Goal: Task Accomplishment & Management: Complete application form

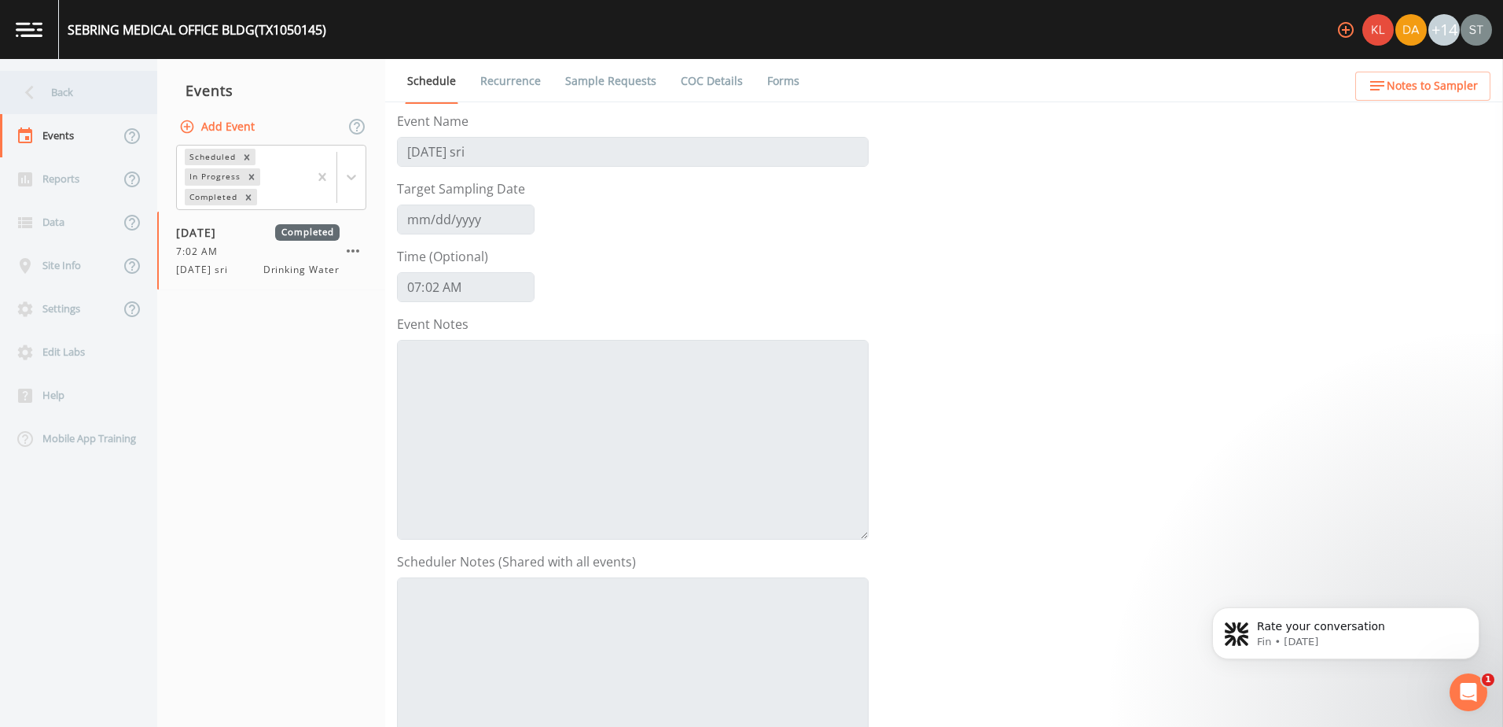
click at [64, 96] on div "Back" at bounding box center [71, 92] width 142 height 43
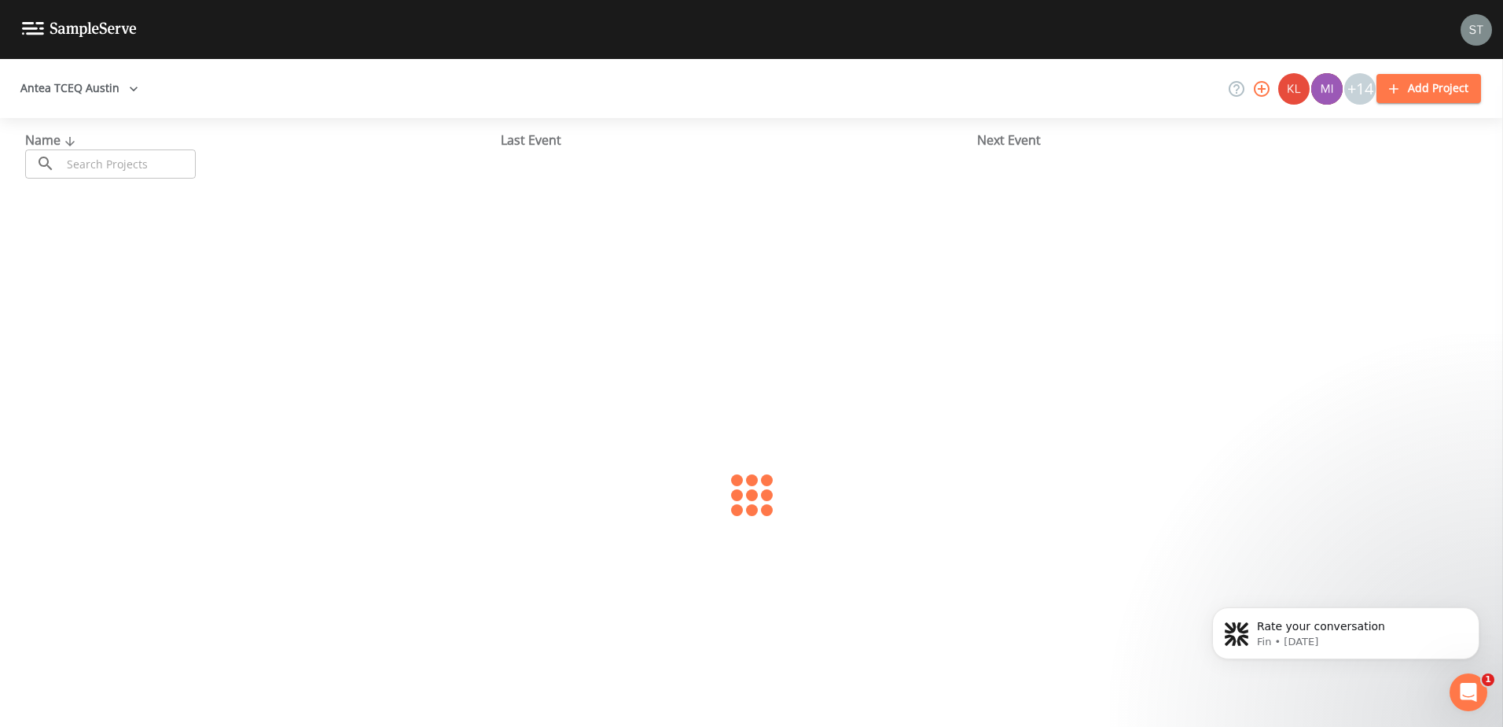
click at [84, 95] on button "Antea TCEQ Austin" at bounding box center [79, 88] width 131 height 29
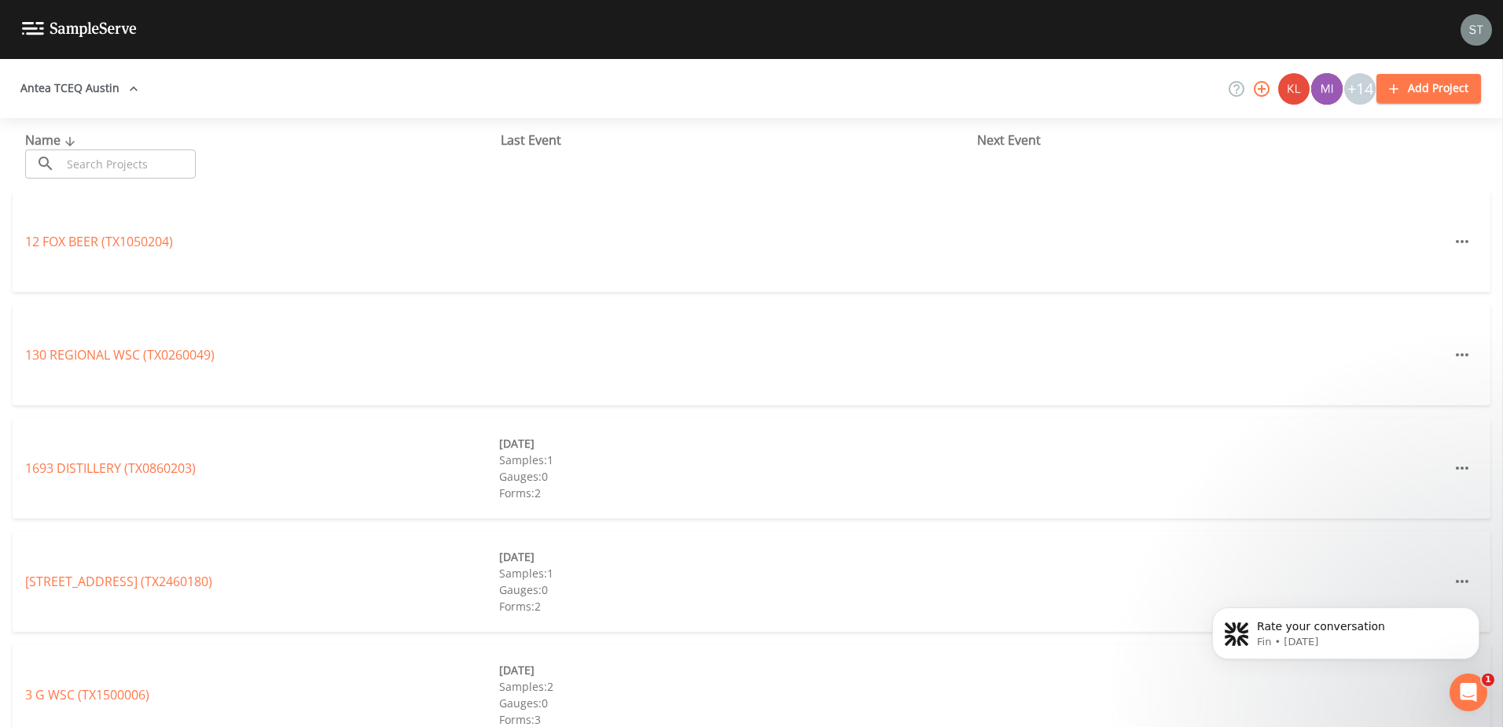
click at [333, 726] on link "Antea TCEQ Houston [GEOGRAPHIC_DATA]" at bounding box center [459, 735] width 252 height 17
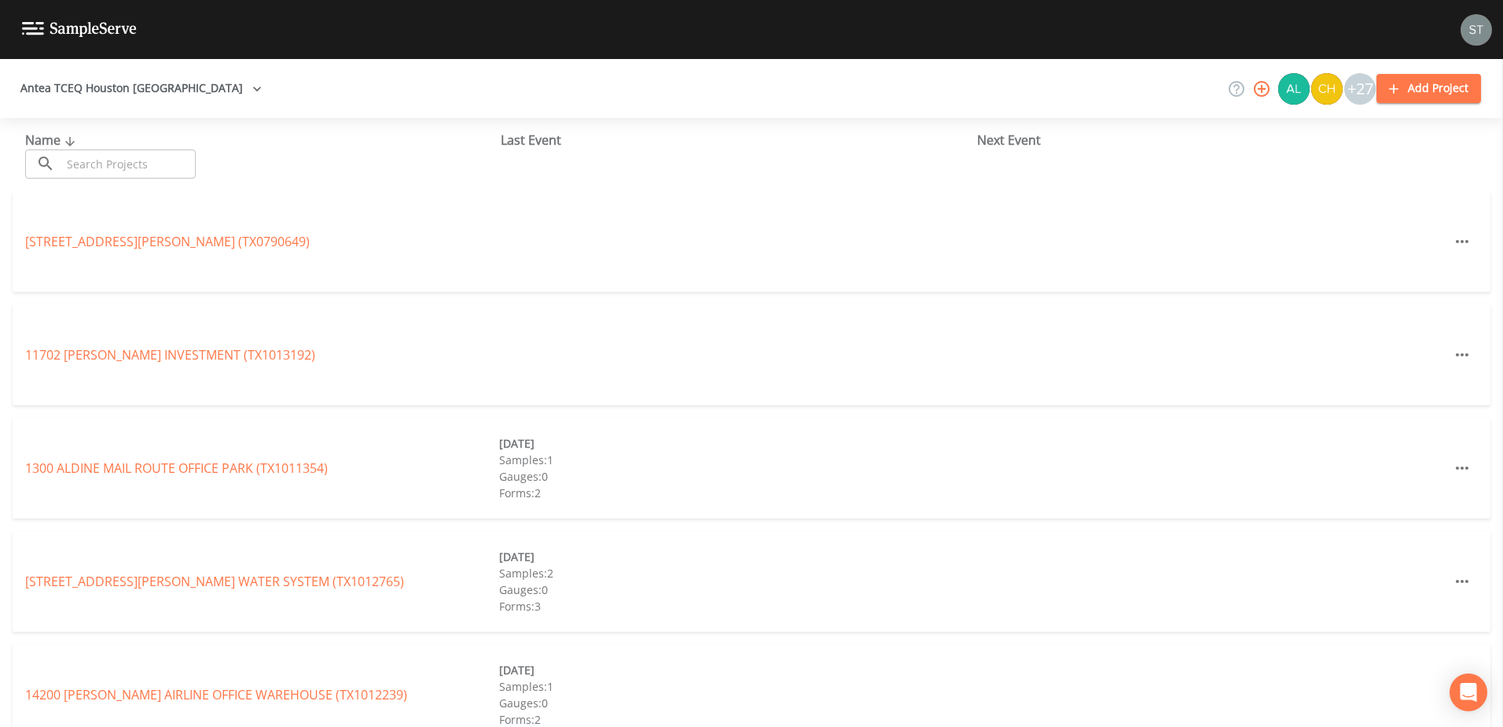
click at [116, 162] on input "text" at bounding box center [128, 163] width 134 height 29
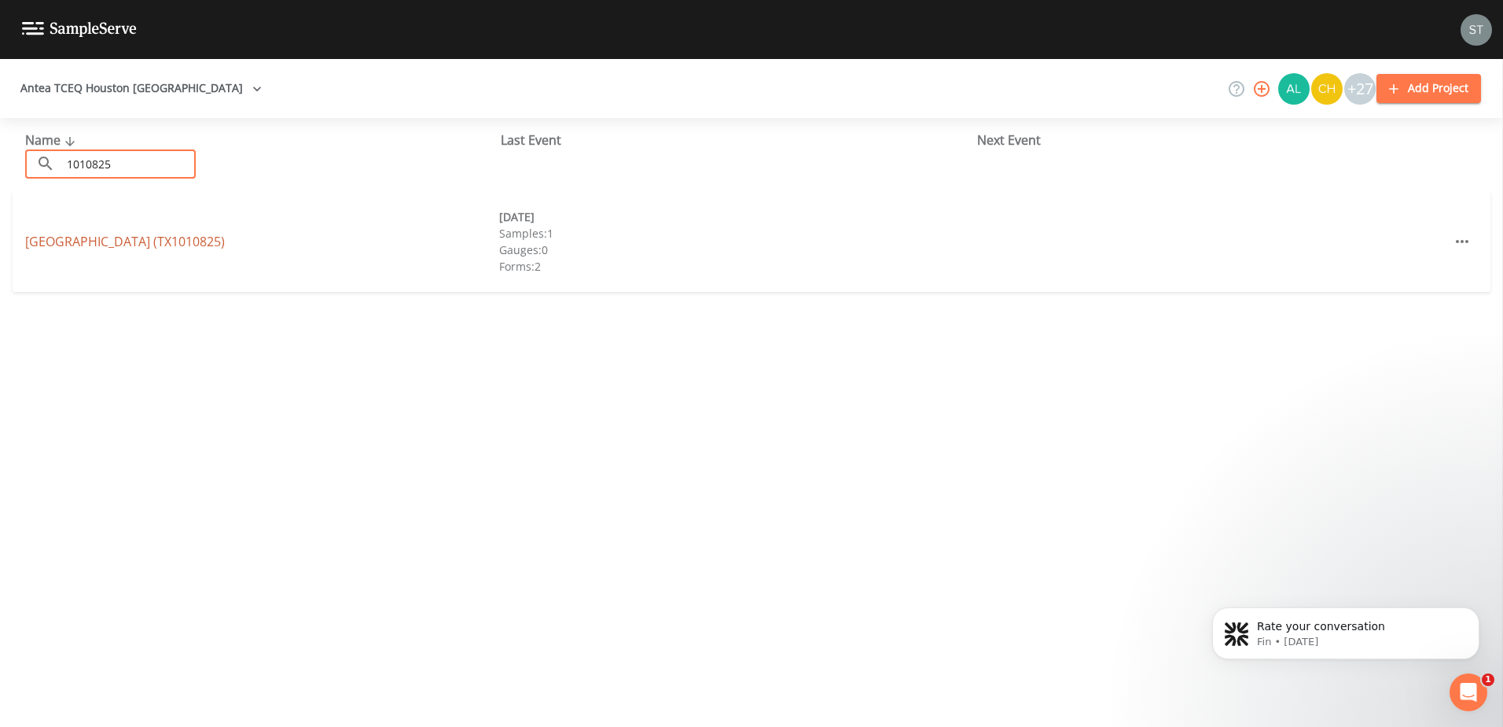
type input "1010825"
click at [130, 238] on link "[GEOGRAPHIC_DATA] (TX1010825)" at bounding box center [125, 241] width 200 height 17
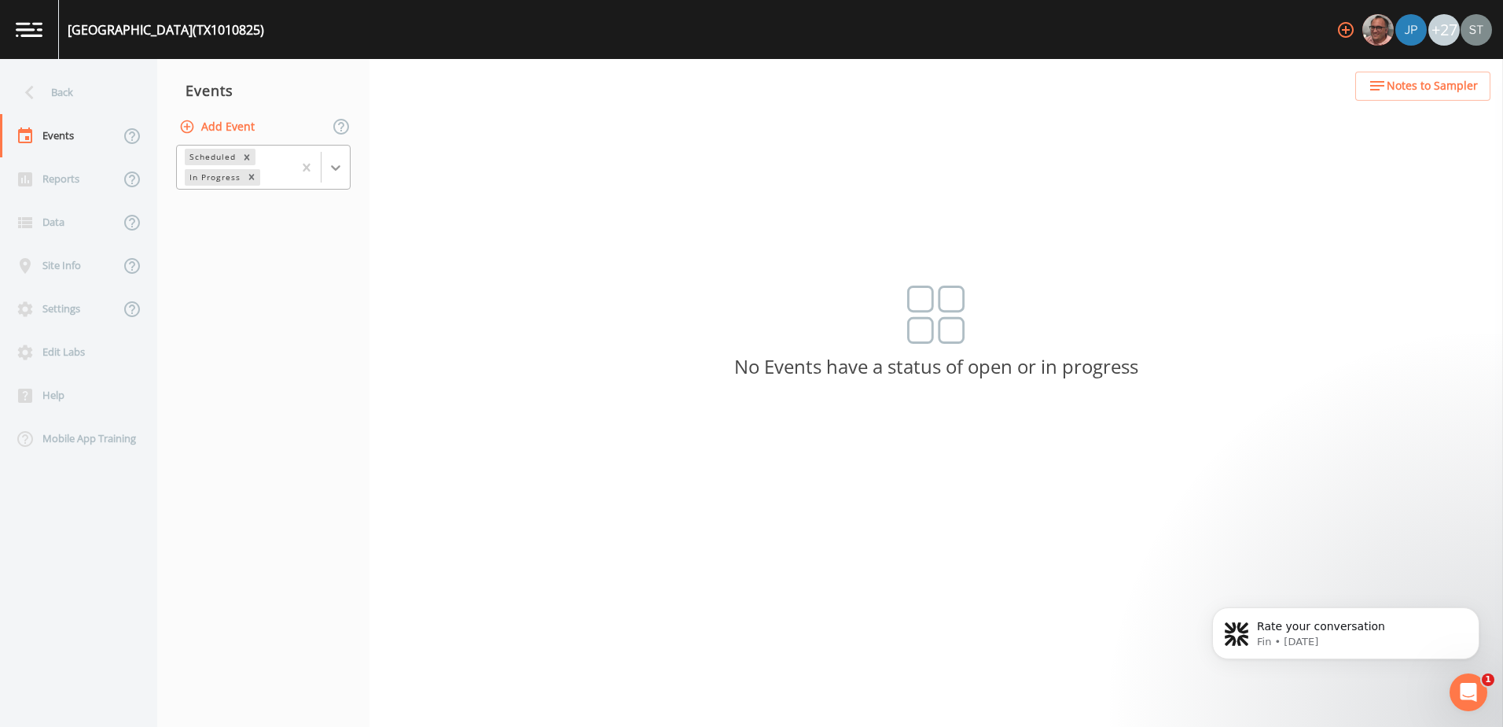
click at [334, 164] on icon at bounding box center [336, 168] width 16 height 16
click at [278, 212] on div "Completed" at bounding box center [263, 212] width 175 height 27
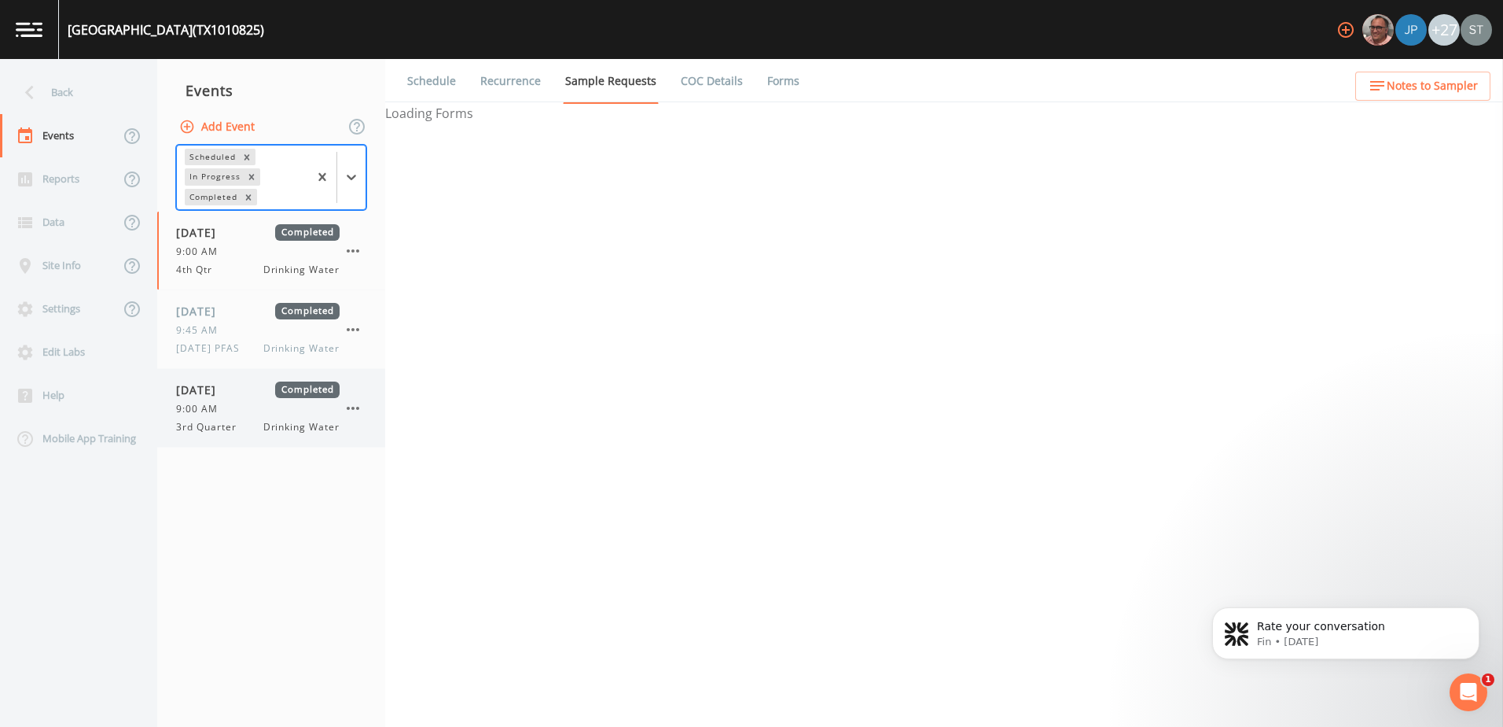
click at [237, 402] on div "9:00 AM" at bounding box center [258, 409] width 164 height 14
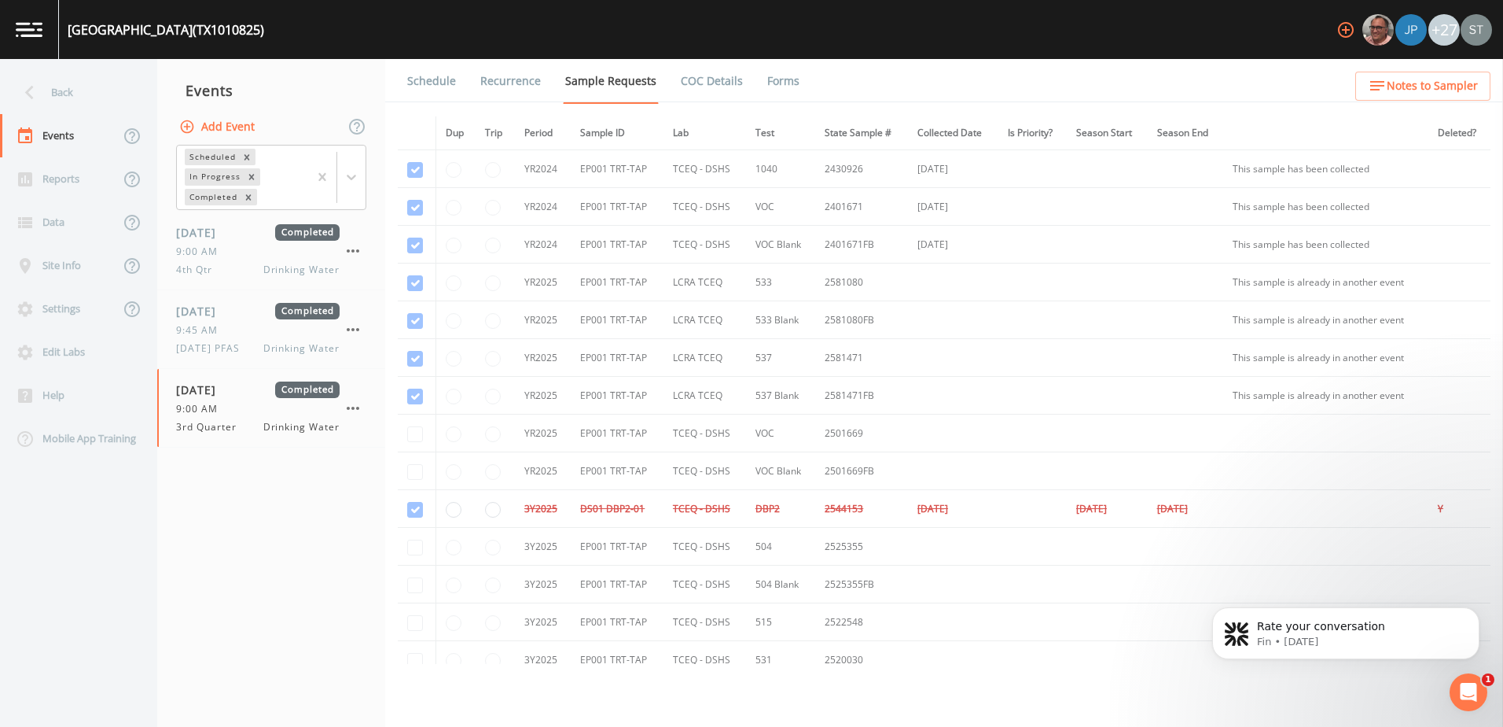
click at [218, 122] on button "Add Event" at bounding box center [218, 126] width 85 height 29
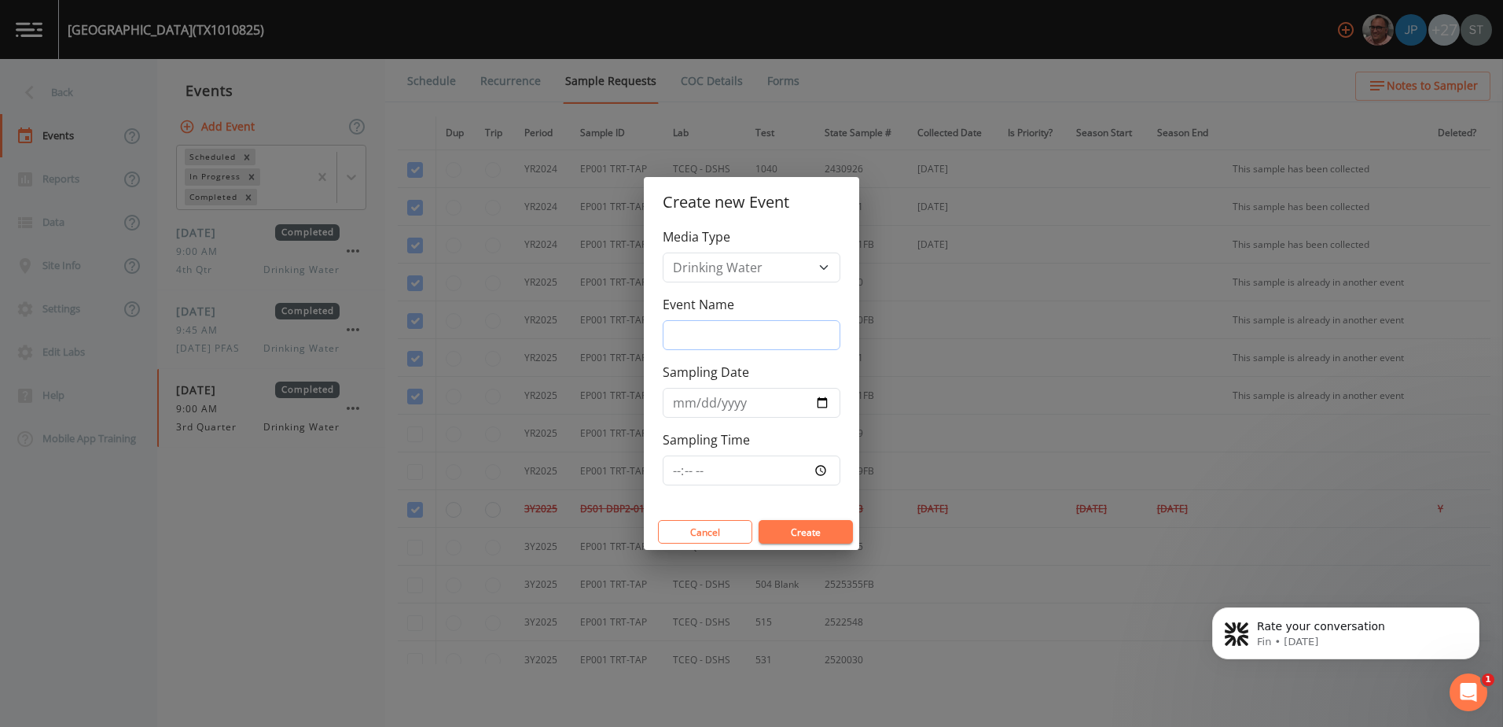
click at [767, 333] on input "Event Name" at bounding box center [752, 335] width 178 height 30
type input "test pratical"
click at [823, 407] on input "Sampling Date" at bounding box center [752, 403] width 178 height 30
type input "[DATE]"
click at [833, 532] on button "Create" at bounding box center [806, 532] width 94 height 24
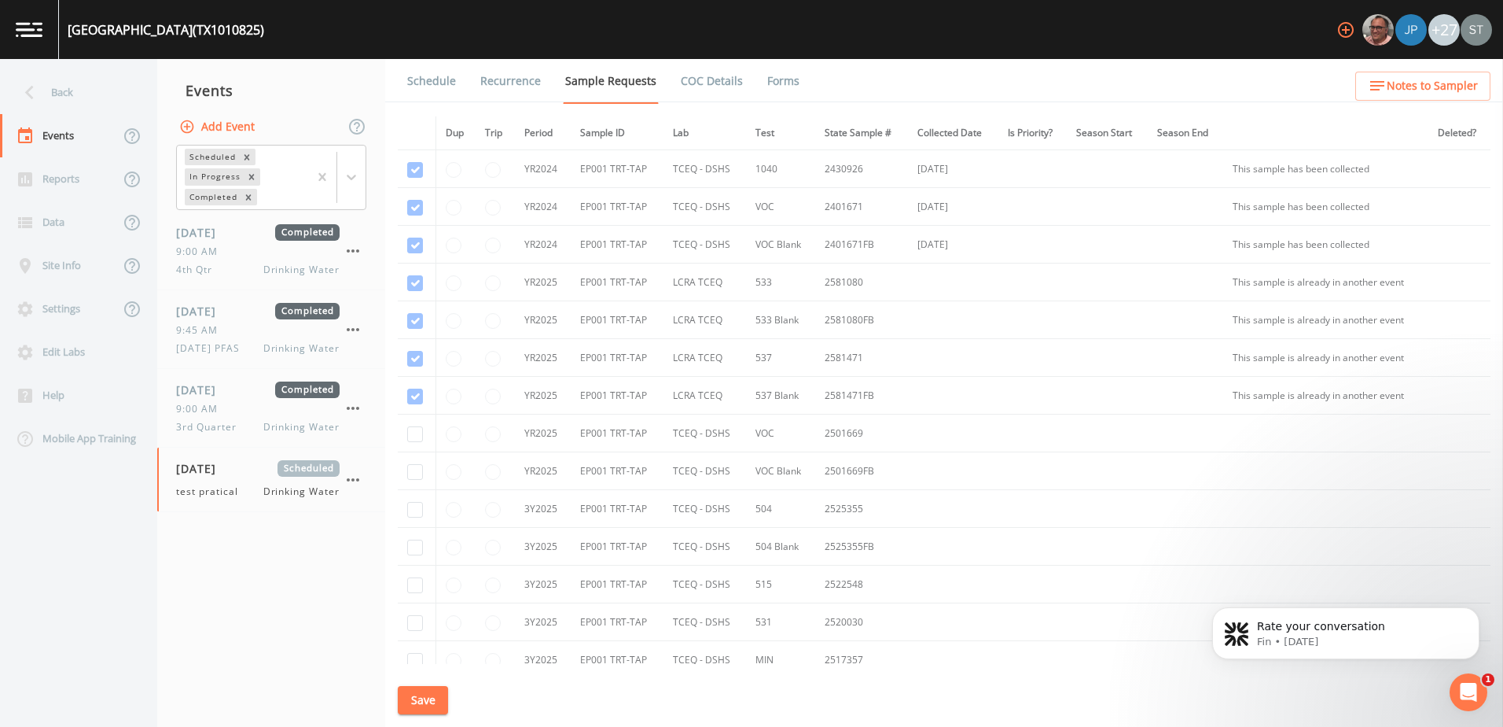
click at [443, 87] on link "Schedule" at bounding box center [431, 81] width 53 height 44
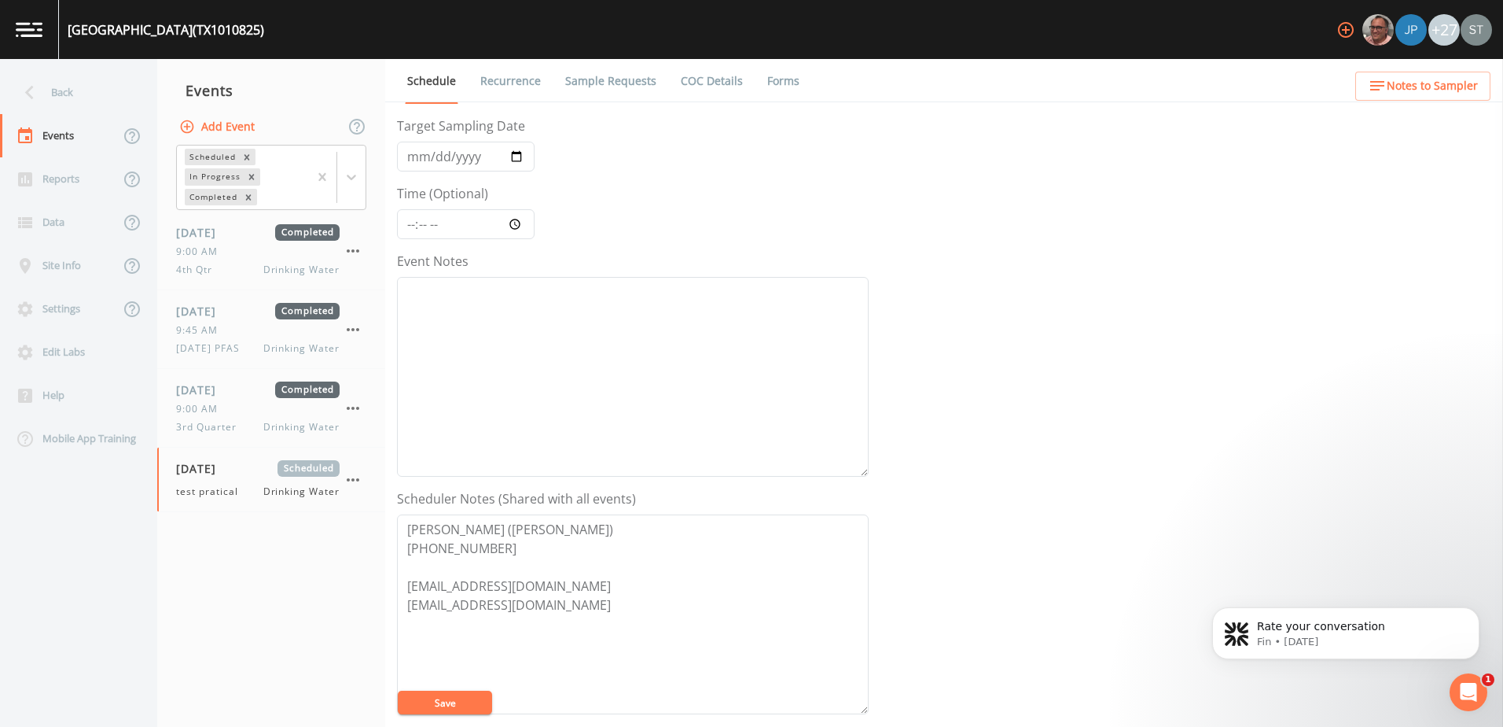
scroll to position [383, 0]
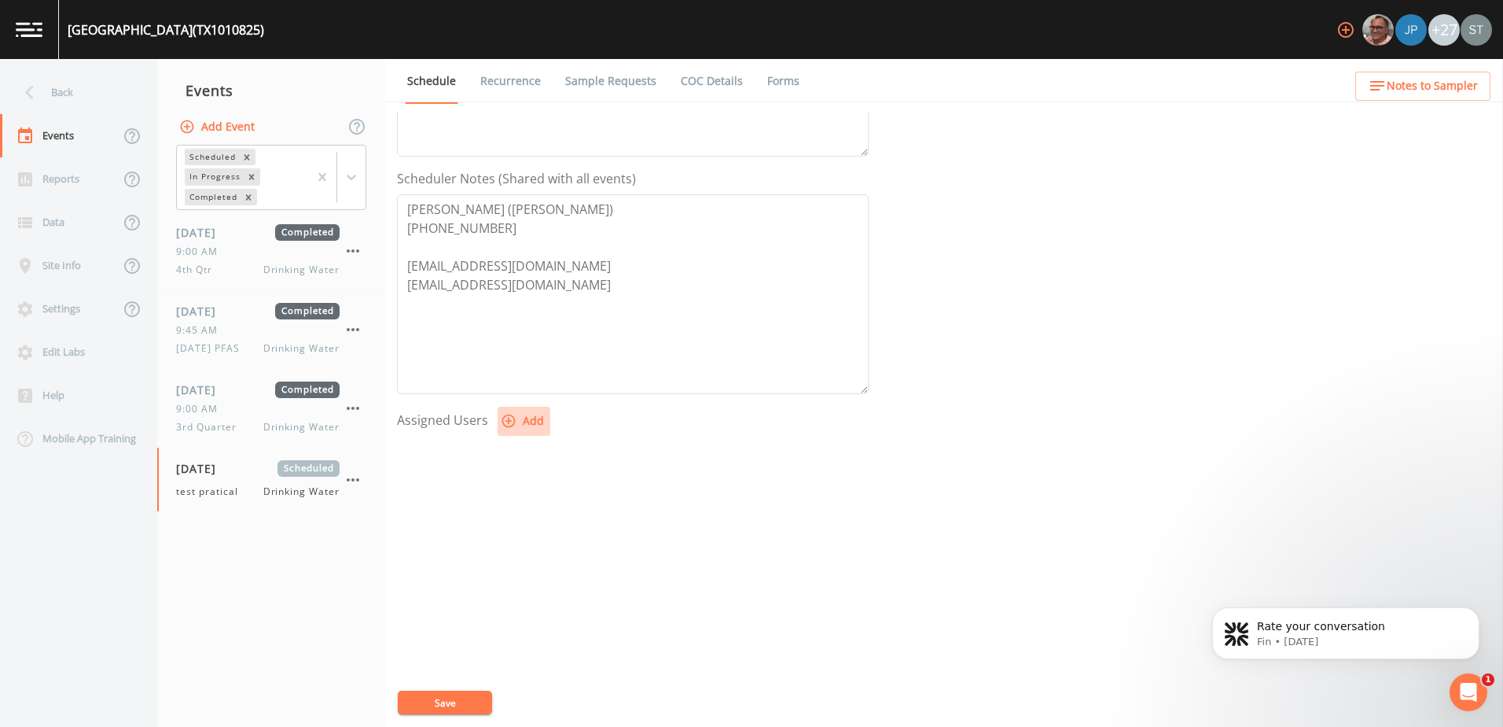
click at [511, 420] on icon "button" at bounding box center [509, 421] width 16 height 16
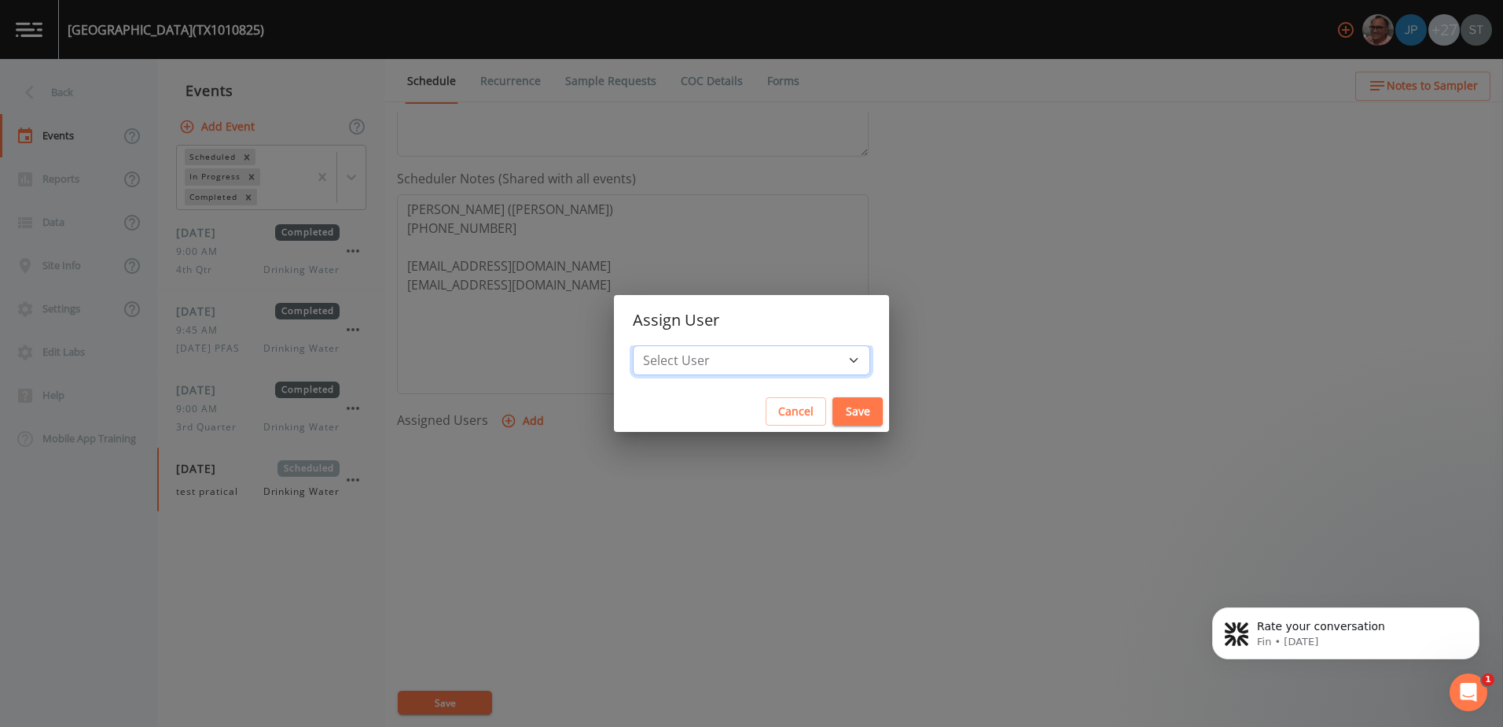
click at [700, 362] on select "Select User [PERSON_NAME] [PERSON_NAME] [PERSON_NAME] [PERSON_NAME] [PERSON_NAM…" at bounding box center [751, 360] width 237 height 30
select select "761fe873-4351-41cf-9a8a-5ea5441833b0"
click at [668, 345] on select "Select User [PERSON_NAME] [PERSON_NAME] [PERSON_NAME] [PERSON_NAME] [PERSON_NAM…" at bounding box center [751, 360] width 237 height 30
click at [833, 410] on button "Save" at bounding box center [858, 411] width 50 height 29
select select
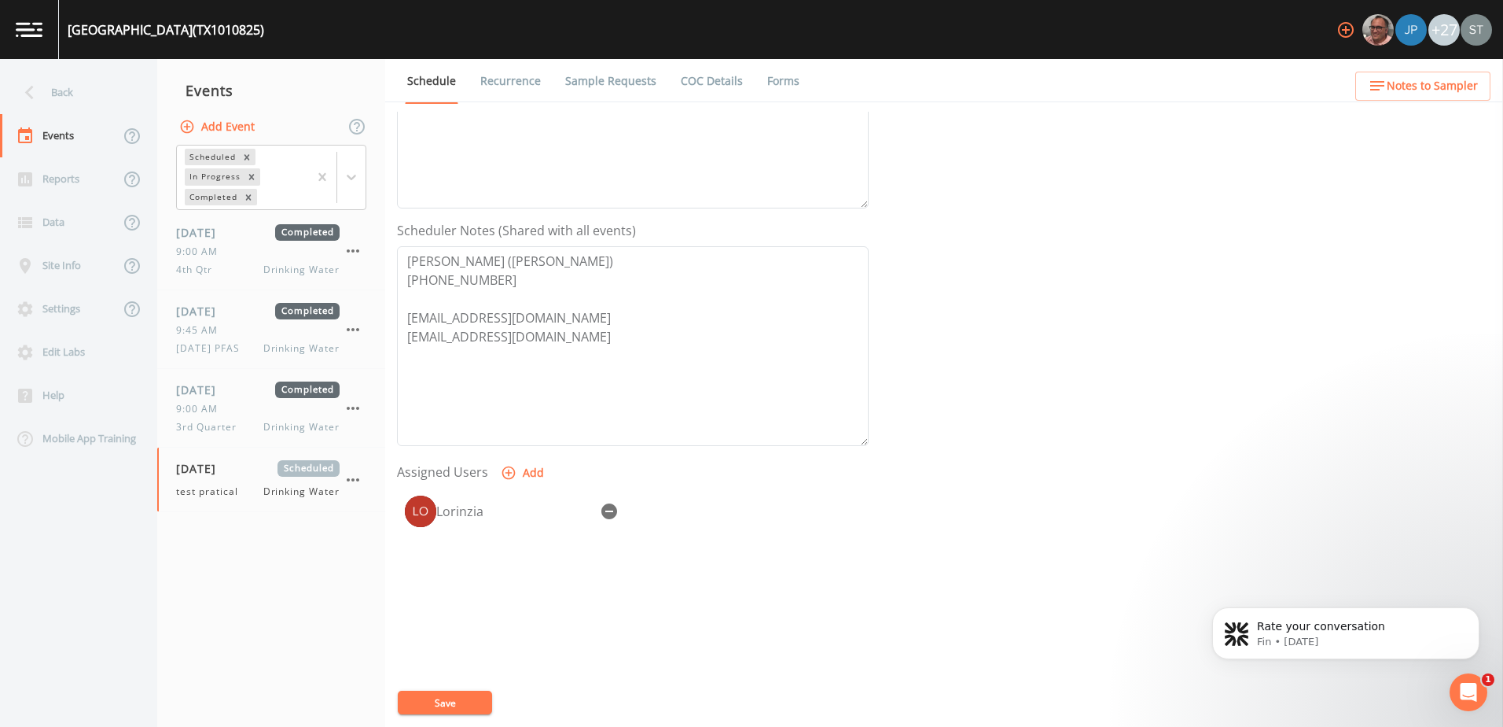
scroll to position [304, 0]
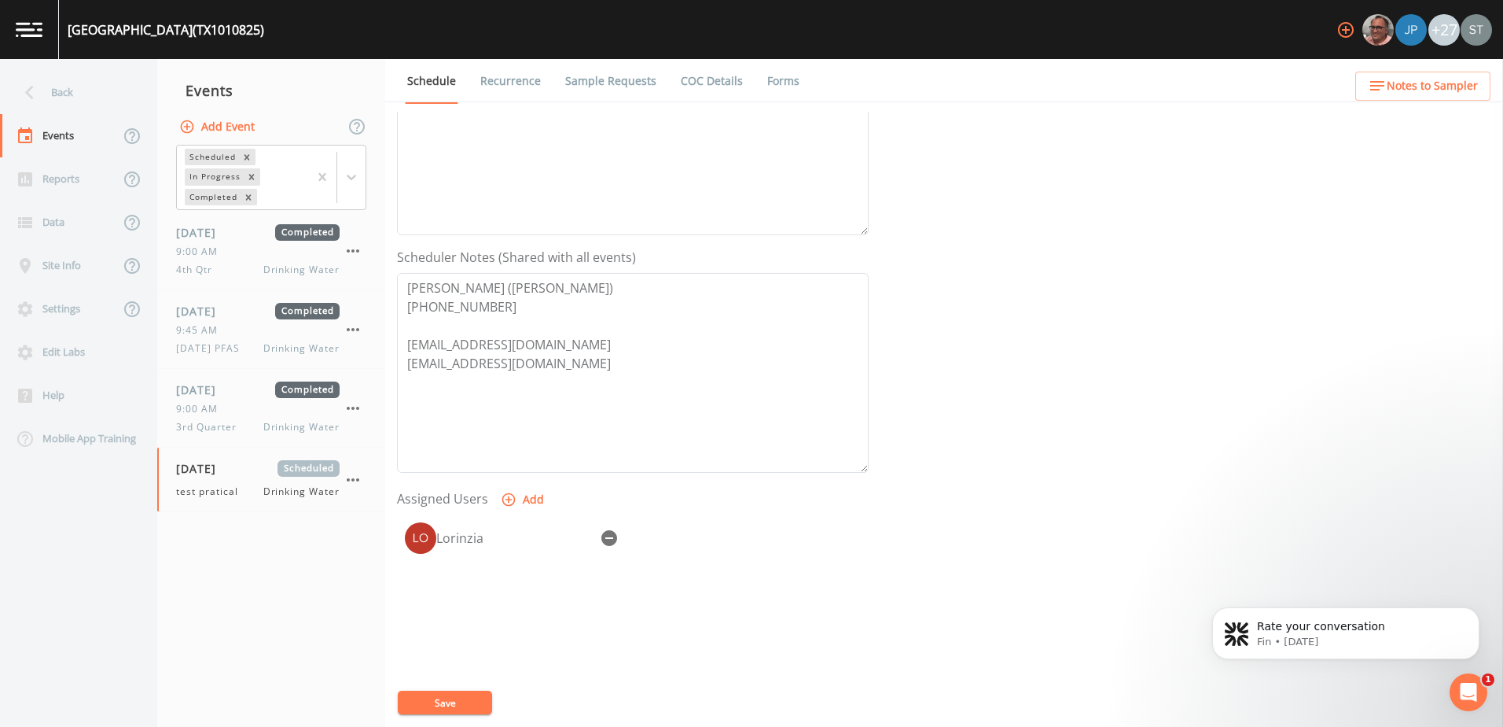
click at [434, 697] on button "Save" at bounding box center [445, 702] width 94 height 24
click at [579, 72] on link "Sample Requests" at bounding box center [611, 81] width 96 height 44
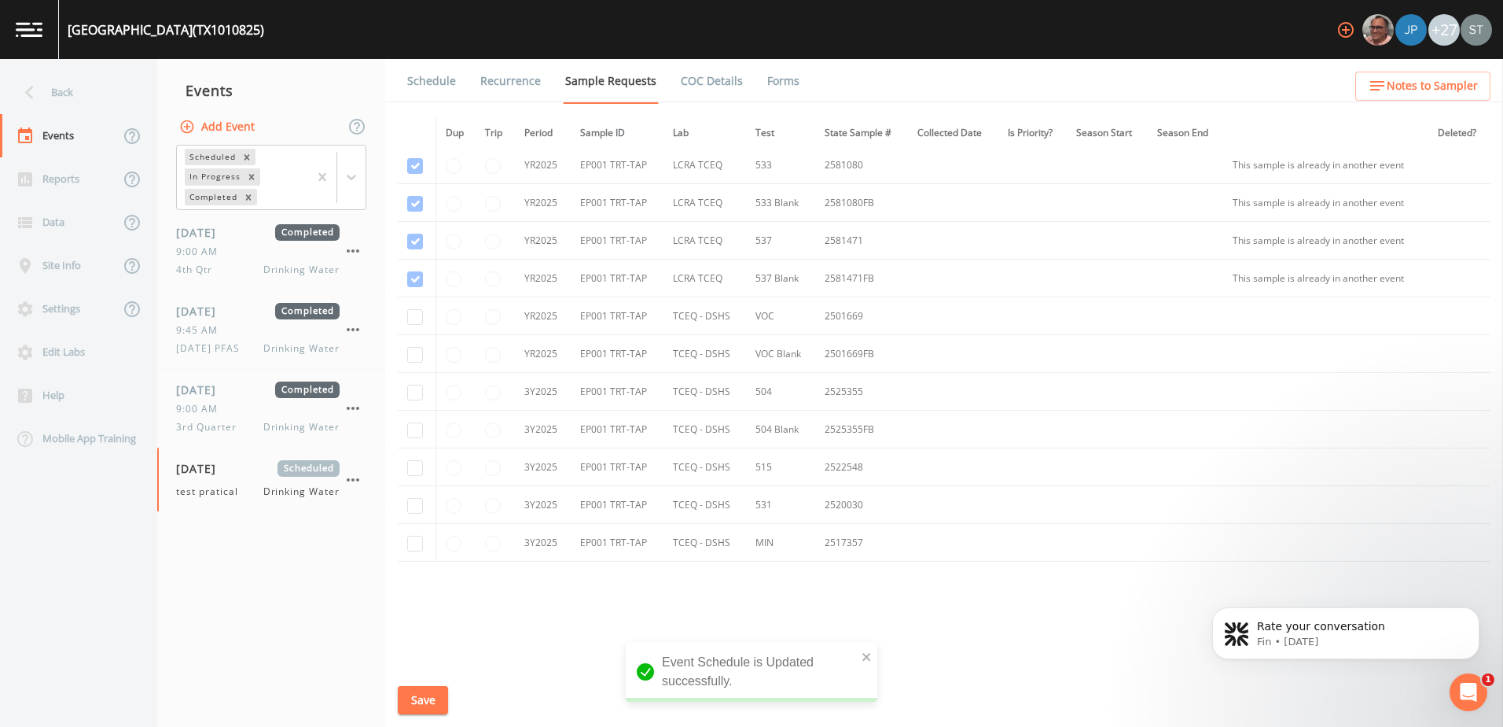
scroll to position [141, 0]
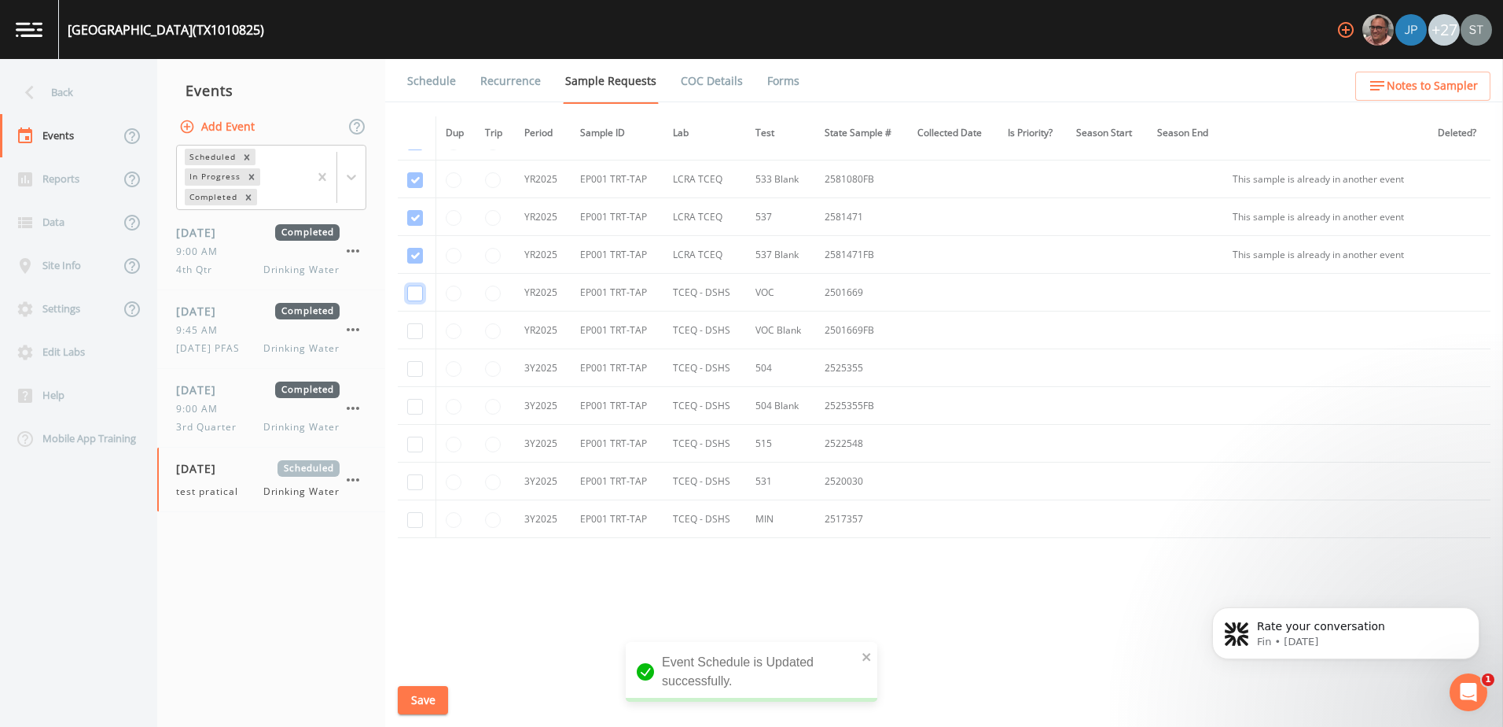
click at [414, 298] on input "checkbox" at bounding box center [415, 293] width 16 height 16
checkbox input "true"
drag, startPoint x: 416, startPoint y: 327, endPoint x: 413, endPoint y: 377, distance: 50.4
click at [416, 328] on input "checkbox" at bounding box center [415, 331] width 16 height 16
checkbox input "true"
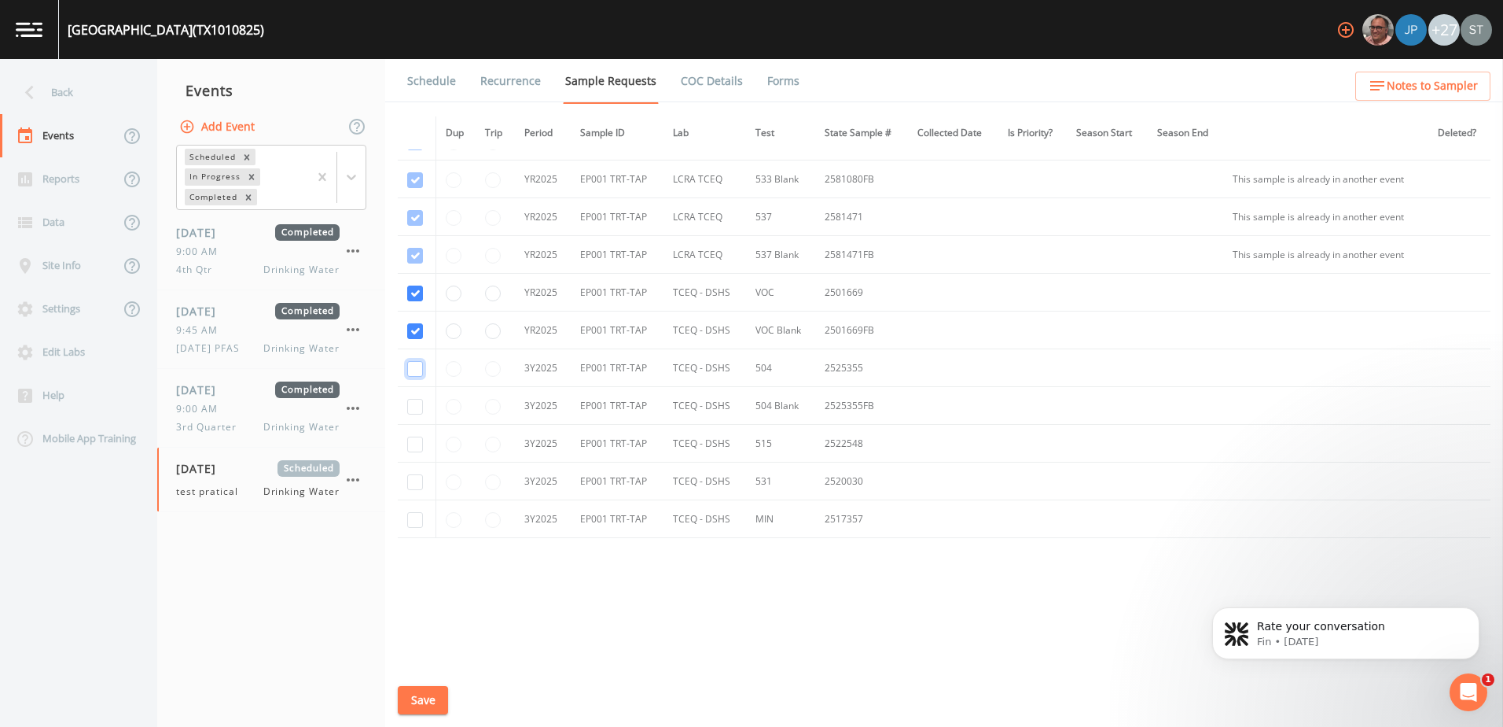
click at [414, 367] on input "checkbox" at bounding box center [415, 369] width 16 height 16
checkbox input "true"
click at [409, 403] on input "checkbox" at bounding box center [415, 407] width 16 height 16
checkbox input "true"
drag, startPoint x: 414, startPoint y: 440, endPoint x: 414, endPoint y: 472, distance: 32.2
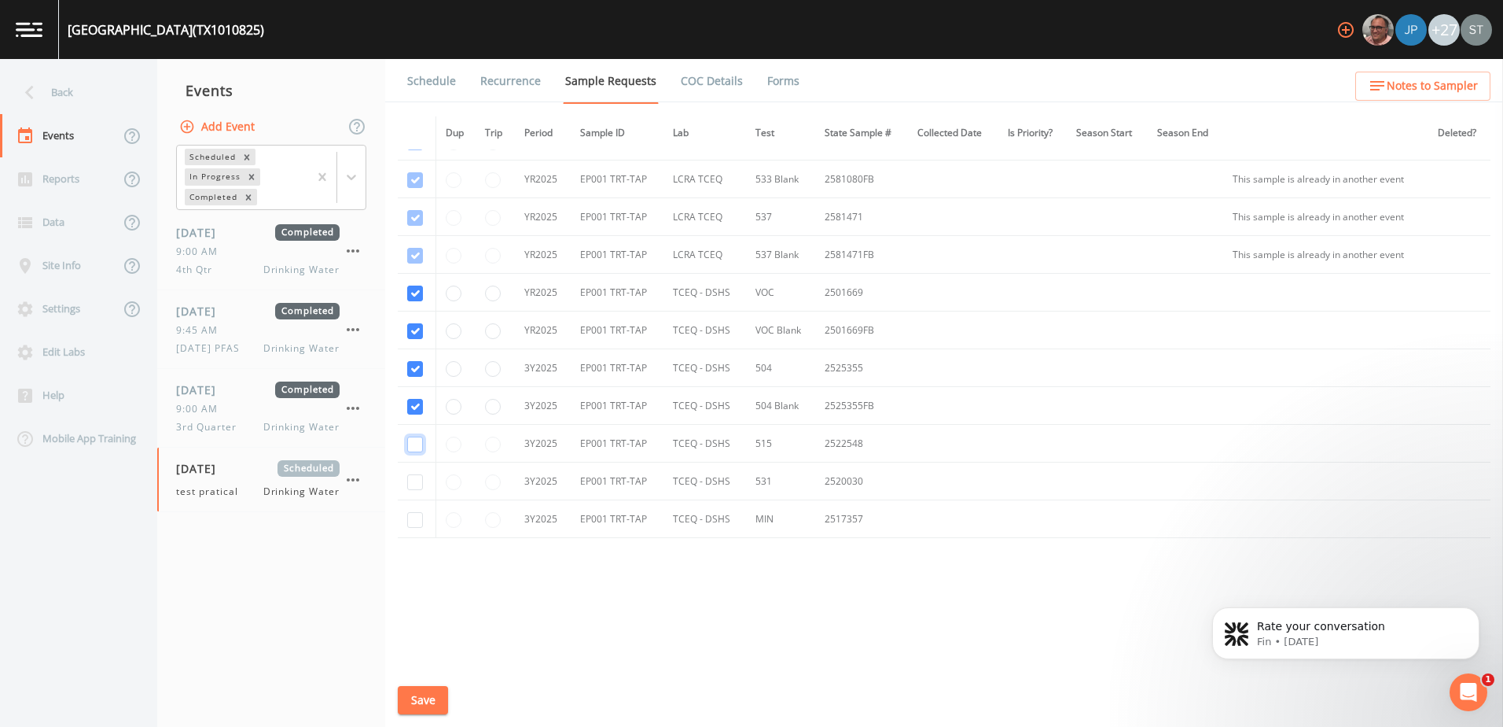
click at [414, 448] on input "checkbox" at bounding box center [415, 444] width 16 height 16
checkbox input "true"
drag, startPoint x: 418, startPoint y: 484, endPoint x: 414, endPoint y: 531, distance: 47.3
click at [416, 498] on td at bounding box center [417, 481] width 38 height 38
click at [417, 525] on input "checkbox" at bounding box center [415, 520] width 16 height 16
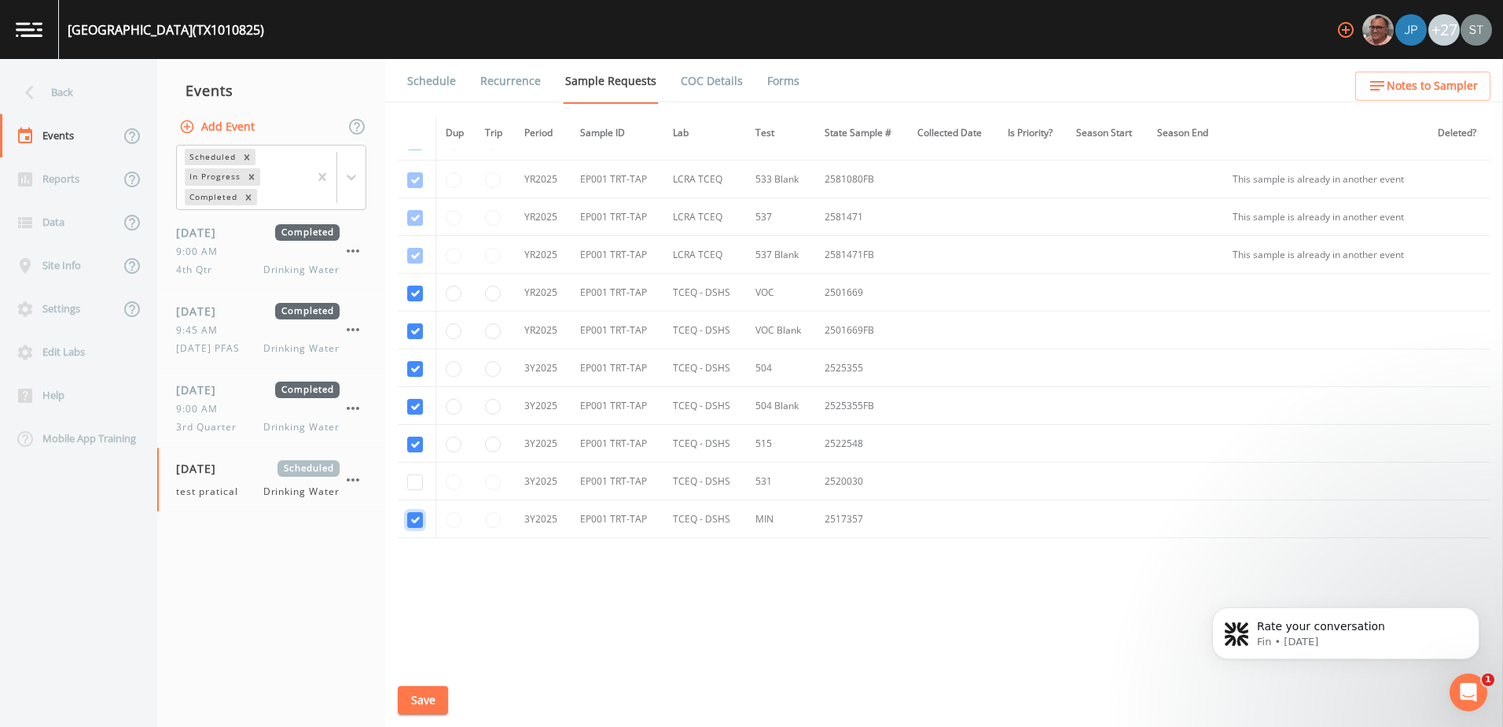
checkbox input "true"
click at [413, 482] on input "checkbox" at bounding box center [415, 482] width 16 height 16
checkbox input "true"
click at [431, 693] on button "Save" at bounding box center [423, 700] width 50 height 29
